Goal: Navigation & Orientation: Find specific page/section

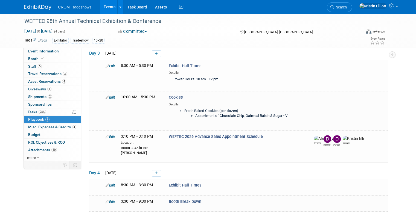
click at [101, 6] on link "Events" at bounding box center [110, 7] width 20 height 14
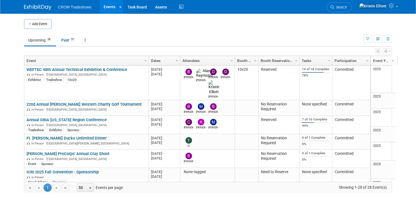
click at [97, 35] on ul "Upcoming 28 Past 57 All Events 85 Past and Upcoming Grouped Annually Events gro…" at bounding box center [193, 40] width 339 height 12
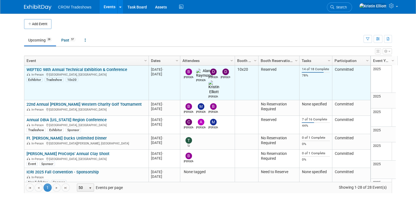
click at [78, 69] on link "WEFTEC 98th Annual Technical Exhibition & Conference" at bounding box center [77, 69] width 101 height 5
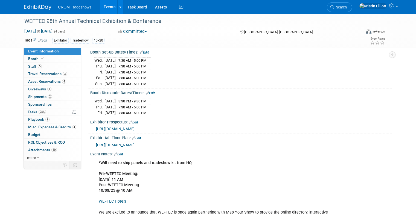
scroll to position [89, 0]
click at [37, 62] on link "Booth" at bounding box center [52, 58] width 57 height 7
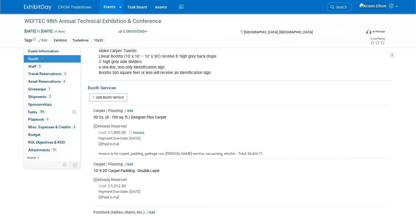
scroll to position [113, 0]
click at [30, 67] on span "Staff 5" at bounding box center [35, 66] width 14 height 4
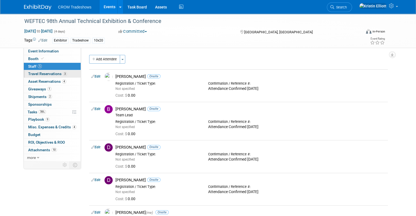
click at [45, 75] on span "Travel Reservations 3" at bounding box center [47, 74] width 39 height 4
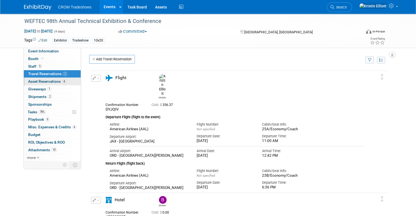
click at [49, 81] on span "Asset Reservations 4" at bounding box center [47, 81] width 38 height 4
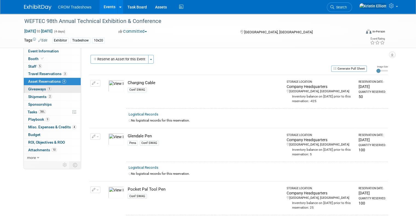
click at [50, 89] on link "1 Giveaways 1" at bounding box center [52, 89] width 57 height 7
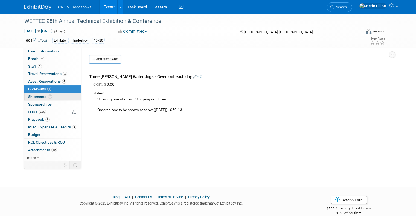
click at [50, 98] on link "2 Shipments 2" at bounding box center [52, 96] width 57 height 7
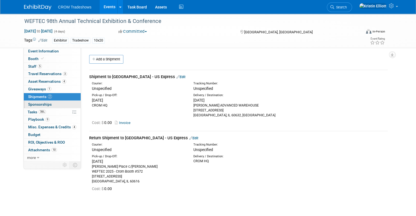
click at [47, 104] on link "0 Sponsorships 0" at bounding box center [52, 104] width 57 height 7
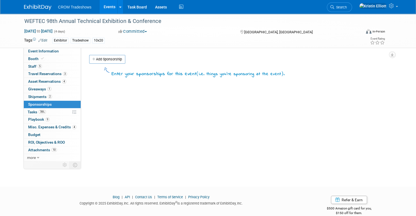
click at [47, 112] on link "78% Tasks 78%" at bounding box center [52, 112] width 57 height 7
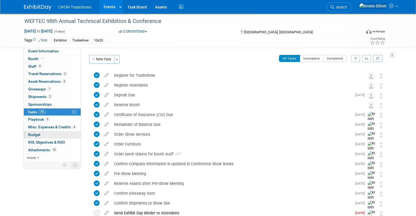
click at [46, 133] on link "Budget" at bounding box center [52, 134] width 57 height 7
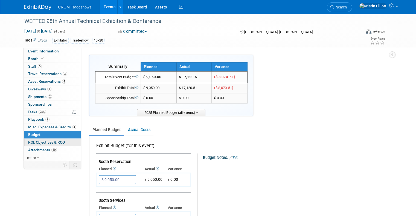
click at [45, 144] on span "ROI, Objectives & ROO 0" at bounding box center [46, 142] width 37 height 4
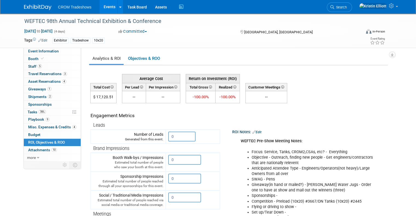
click at [327, 97] on td "Average Cost Return on Investment (ROI) -- -- 0.00" at bounding box center [239, 87] width 298 height 33
